Goal: Transaction & Acquisition: Purchase product/service

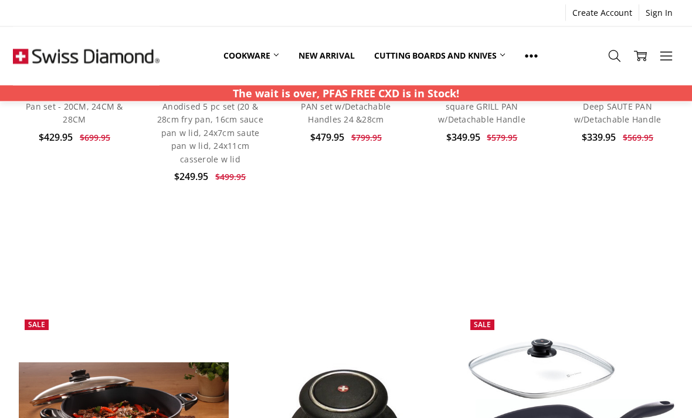
scroll to position [422, 0]
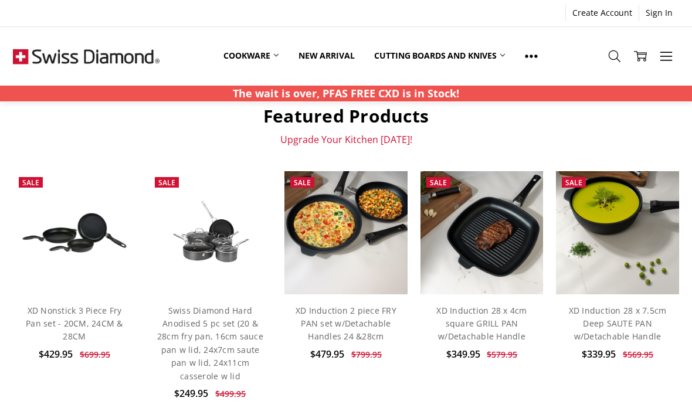
click at [232, 63] on link "Cookware" at bounding box center [250, 56] width 75 height 26
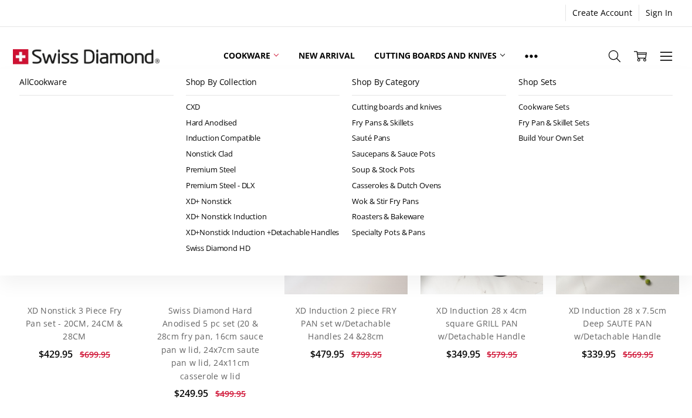
click at [270, 65] on link "Cookware" at bounding box center [250, 56] width 75 height 26
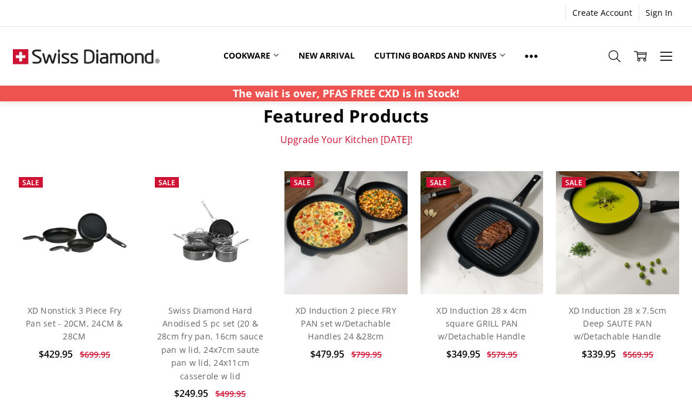
click at [263, 57] on link "Cookware" at bounding box center [250, 56] width 75 height 26
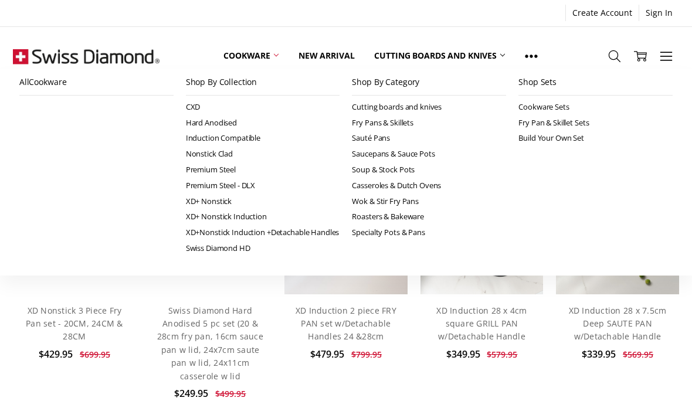
click at [277, 56] on use at bounding box center [276, 55] width 5 height 2
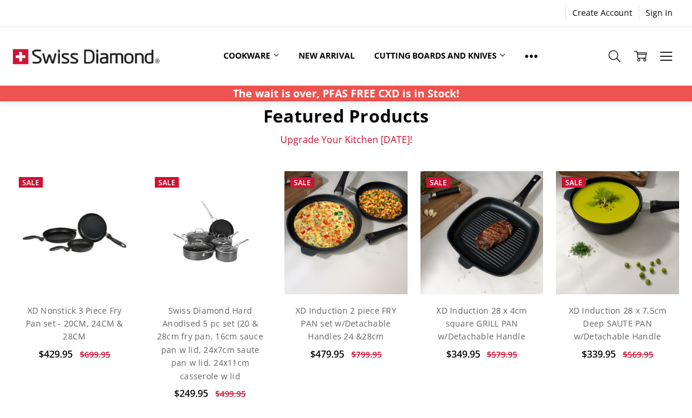
click at [279, 56] on link "Cookware" at bounding box center [250, 56] width 75 height 26
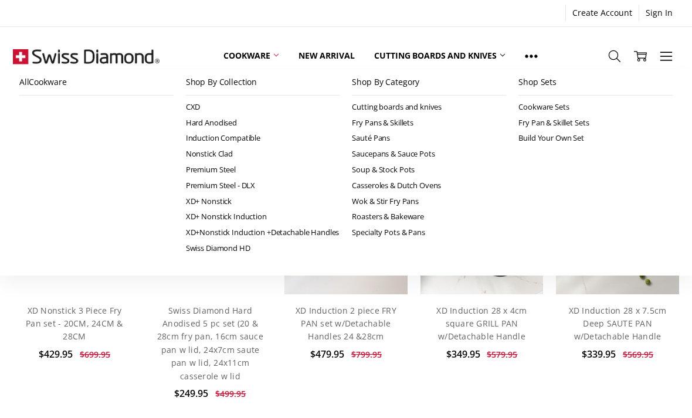
click at [240, 55] on link "Cookware" at bounding box center [250, 56] width 75 height 26
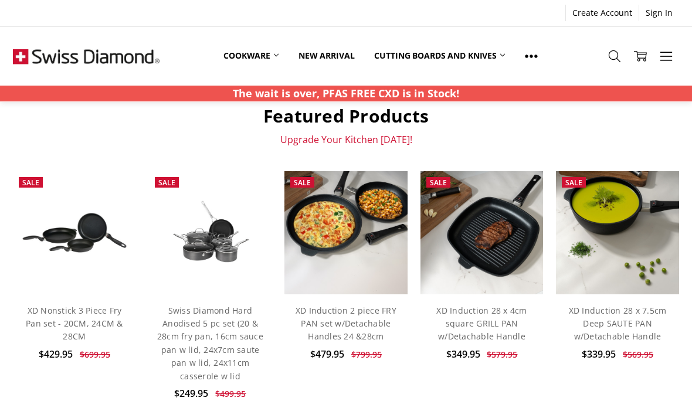
click at [282, 62] on link "Cookware" at bounding box center [250, 56] width 75 height 26
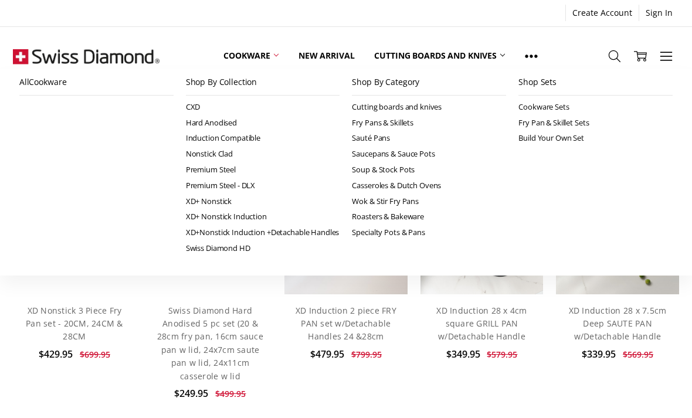
click at [281, 63] on link "Cookware" at bounding box center [250, 56] width 75 height 26
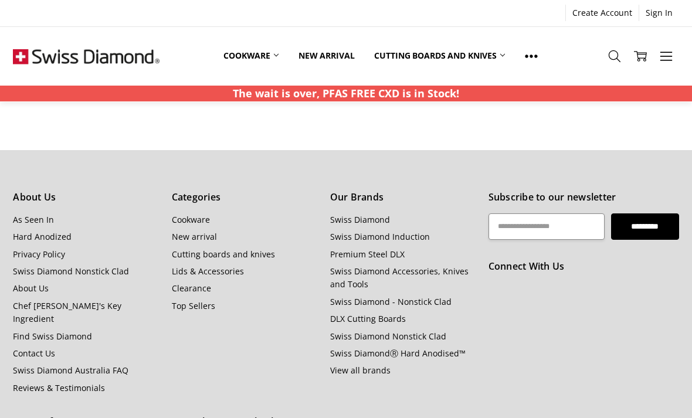
scroll to position [1263, 0]
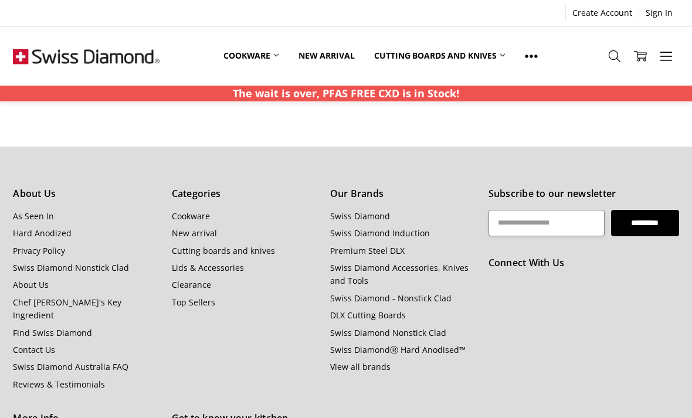
click at [189, 210] on link "Cookware" at bounding box center [191, 215] width 38 height 11
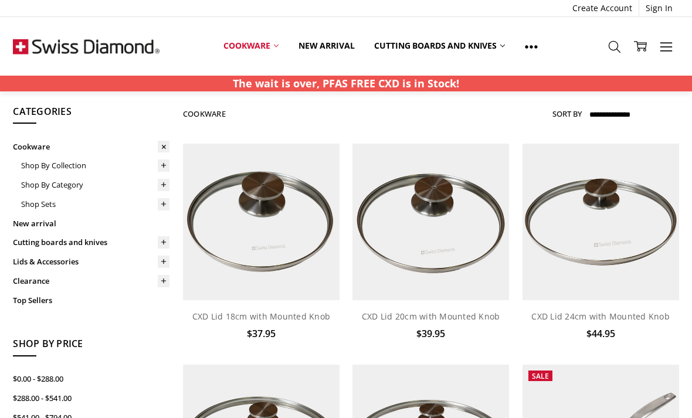
scroll to position [26, 0]
click at [35, 203] on link "Shop Sets" at bounding box center [95, 204] width 148 height 19
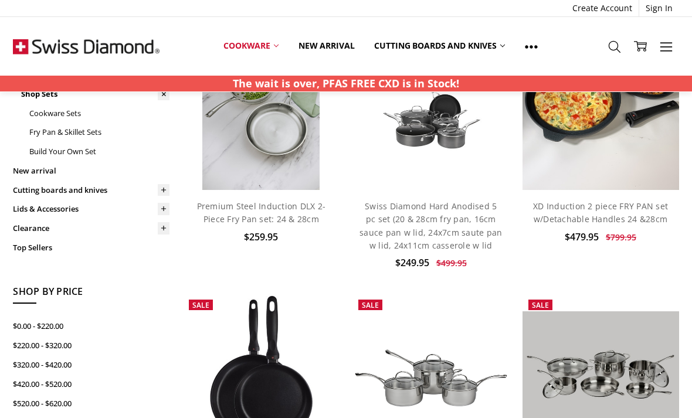
scroll to position [138, 0]
